Goal: Task Accomplishment & Management: Use online tool/utility

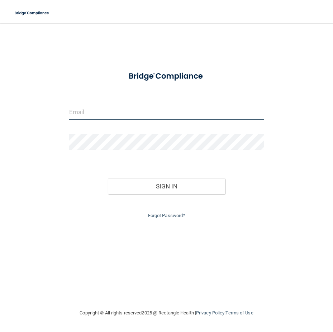
click at [153, 108] on input "email" at bounding box center [166, 112] width 195 height 16
type input "tami.petersen65@gmail.com"
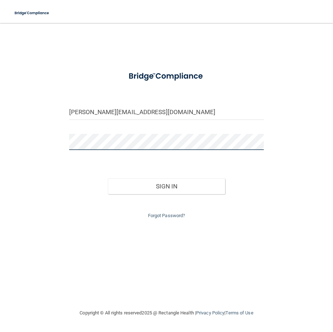
click at [108, 178] on button "Sign In" at bounding box center [166, 186] width 117 height 16
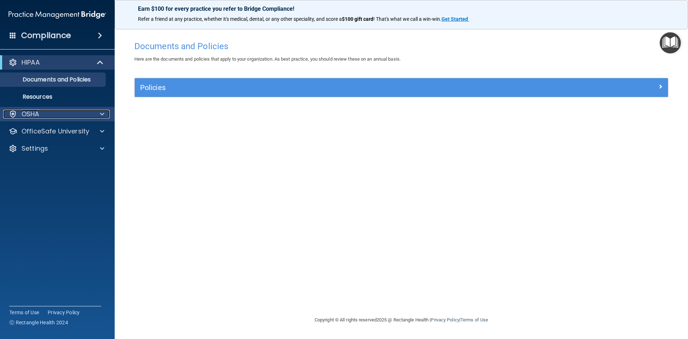
click at [64, 114] on div "OSHA" at bounding box center [47, 114] width 89 height 9
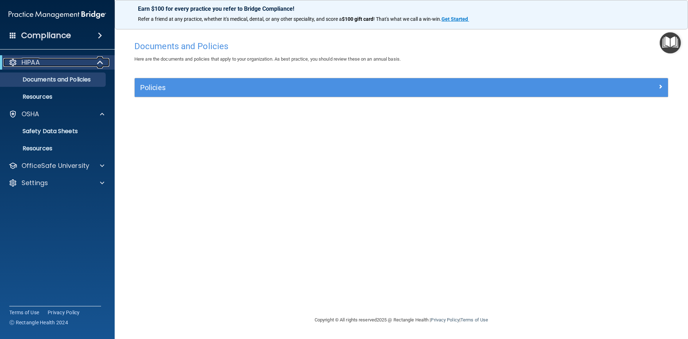
click at [44, 62] on div "HIPAA" at bounding box center [47, 62] width 89 height 9
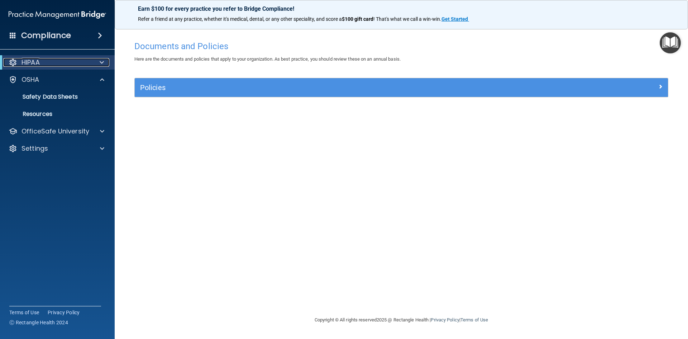
click at [55, 63] on div "HIPAA" at bounding box center [47, 62] width 89 height 9
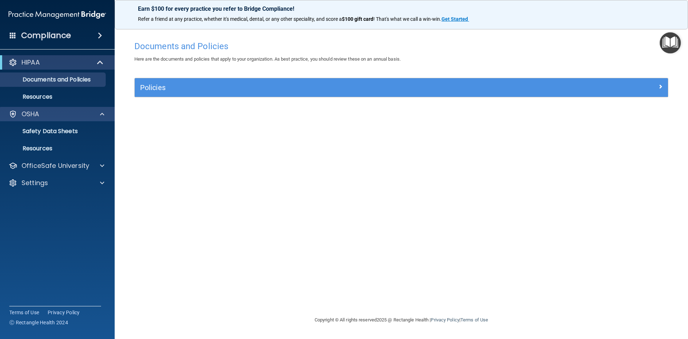
click at [68, 108] on div "OSHA" at bounding box center [57, 114] width 115 height 14
click at [97, 116] on div at bounding box center [101, 114] width 18 height 9
click at [81, 117] on div "OSHA" at bounding box center [47, 114] width 89 height 9
click at [85, 34] on div "Compliance" at bounding box center [57, 36] width 115 height 16
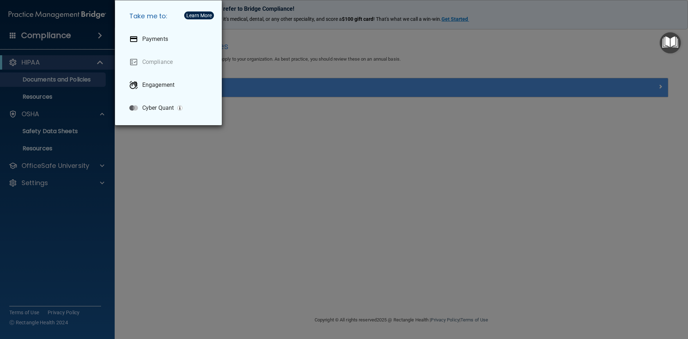
click at [85, 34] on div "Take me to: Payments Compliance Engagement Cyber Quant" at bounding box center [344, 169] width 688 height 339
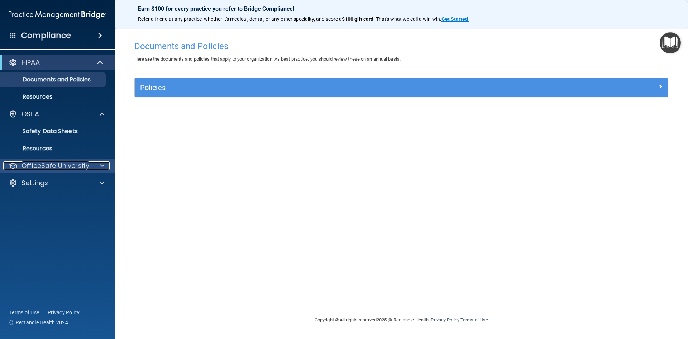
click at [95, 168] on div at bounding box center [101, 165] width 18 height 9
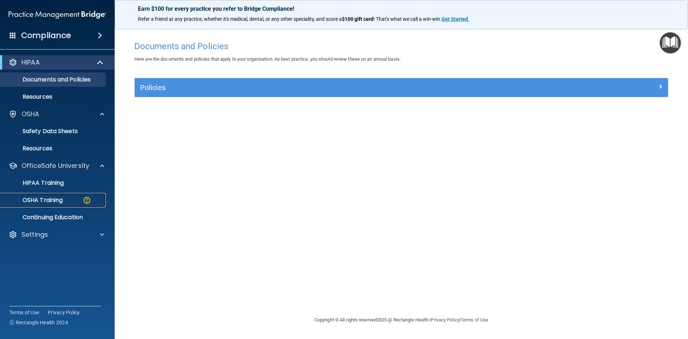
click at [87, 202] on img at bounding box center [86, 200] width 9 height 9
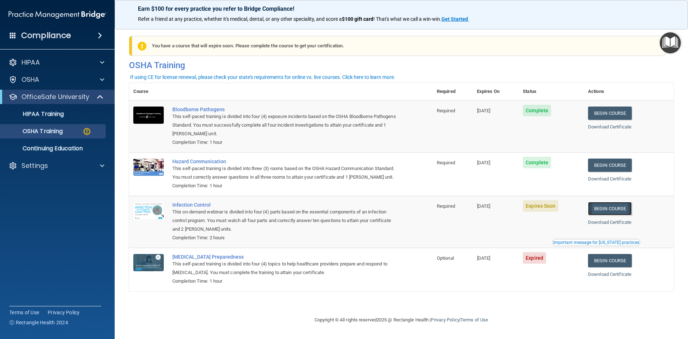
click at [333, 215] on link "Begin Course" at bounding box center [610, 208] width 44 height 13
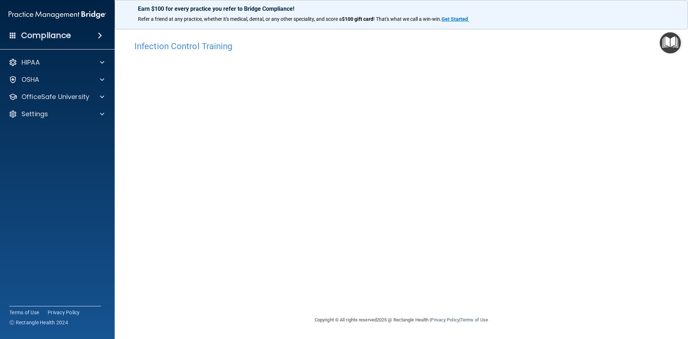
drag, startPoint x: 478, startPoint y: 304, endPoint x: 447, endPoint y: 293, distance: 32.7
click at [447, 293] on div "Infection Control Training This course doesn’t expire until 09/18/2025. Are you…" at bounding box center [401, 176] width 545 height 278
click at [80, 82] on div "OSHA" at bounding box center [47, 79] width 89 height 9
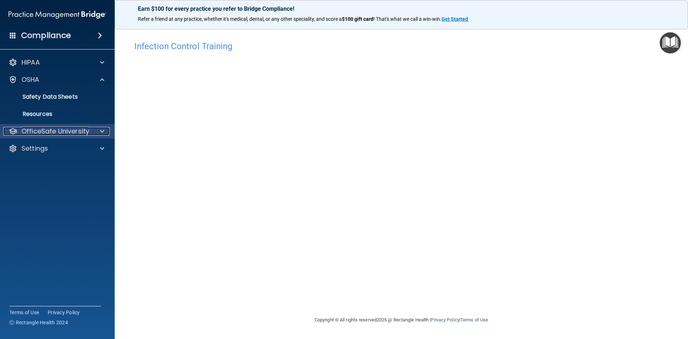
click at [102, 131] on span at bounding box center [102, 131] width 4 height 9
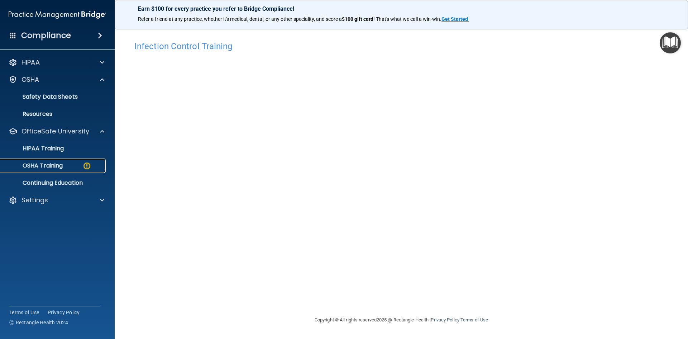
click at [52, 166] on p "OSHA Training" at bounding box center [34, 165] width 58 height 7
